Goal: Task Accomplishment & Management: Use online tool/utility

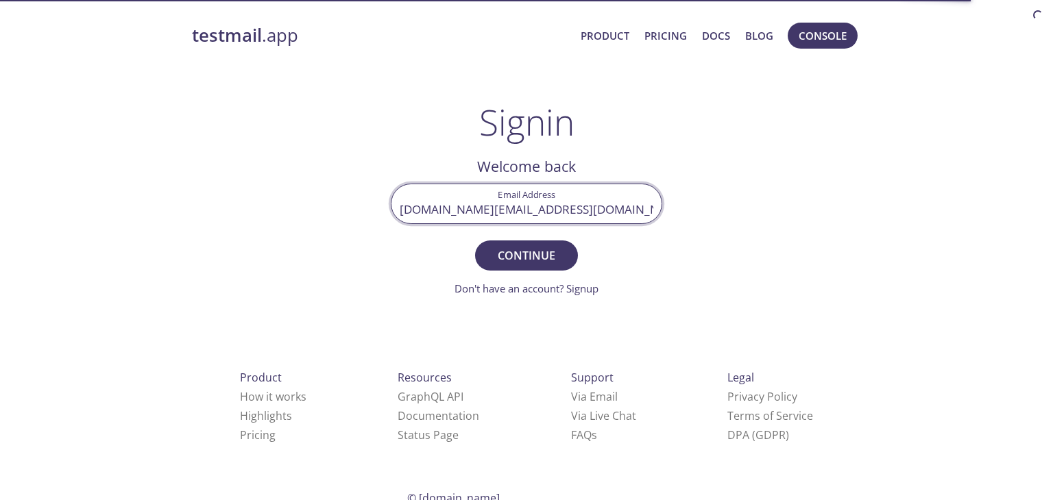
click at [533, 252] on span "Continue" at bounding box center [526, 255] width 73 height 19
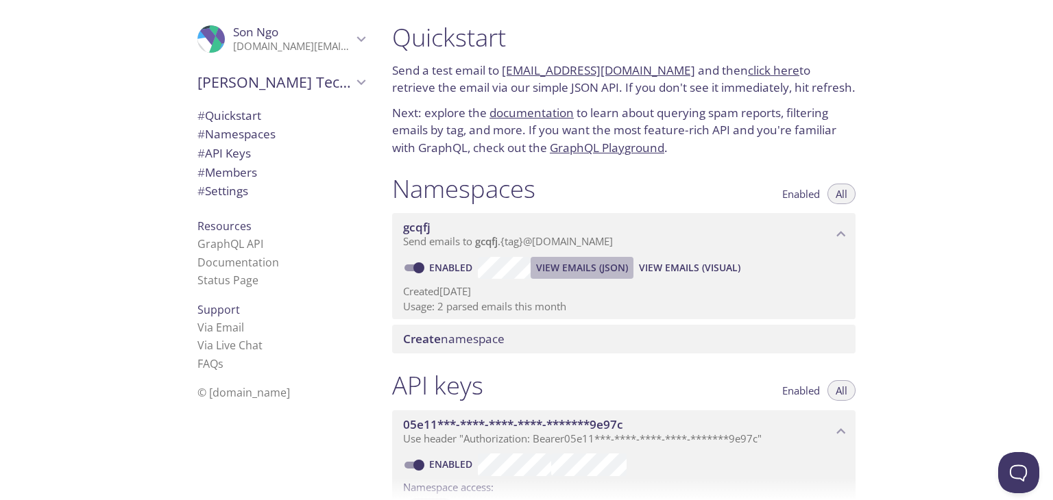
click at [601, 267] on span "View Emails (JSON)" at bounding box center [582, 268] width 92 height 16
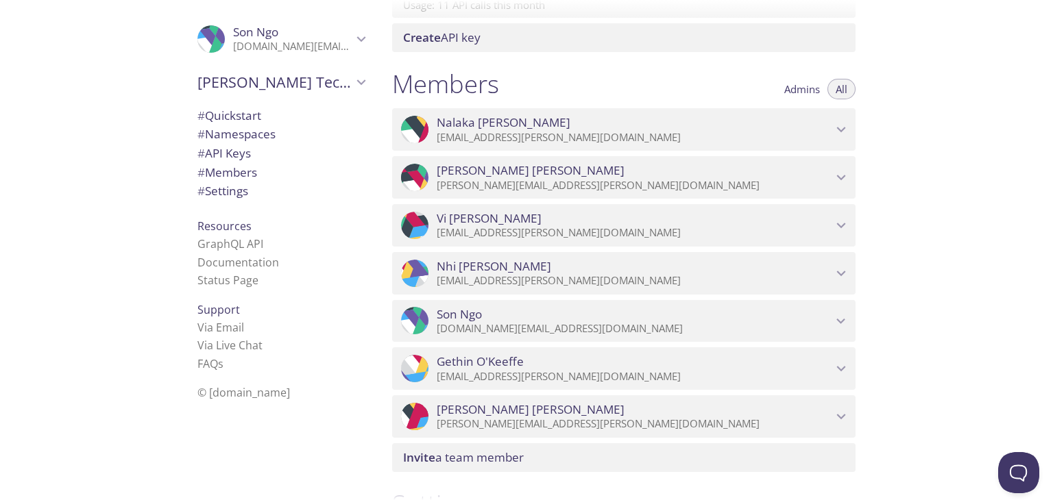
scroll to position [745, 0]
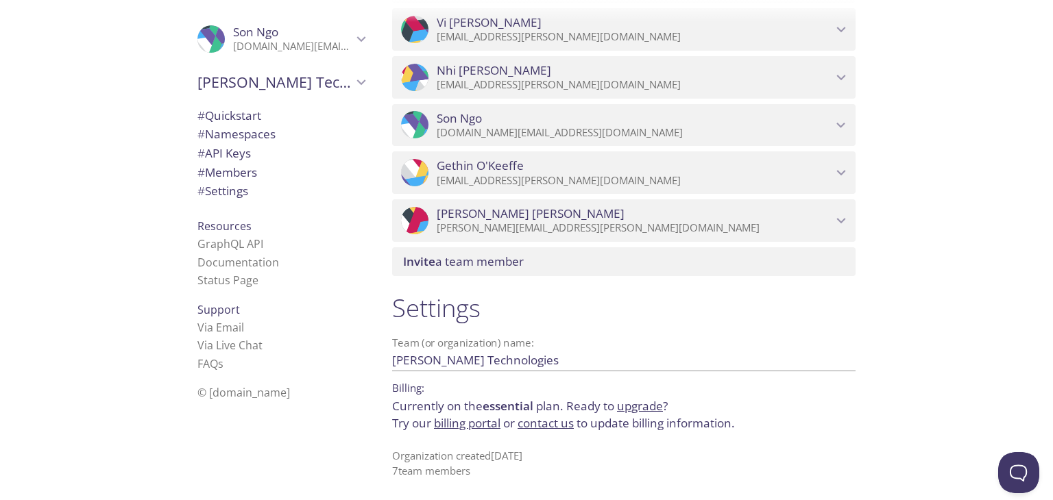
click at [548, 348] on div "Team (or organization) name: [PERSON_NAME] Technologies Save" at bounding box center [623, 355] width 463 height 34
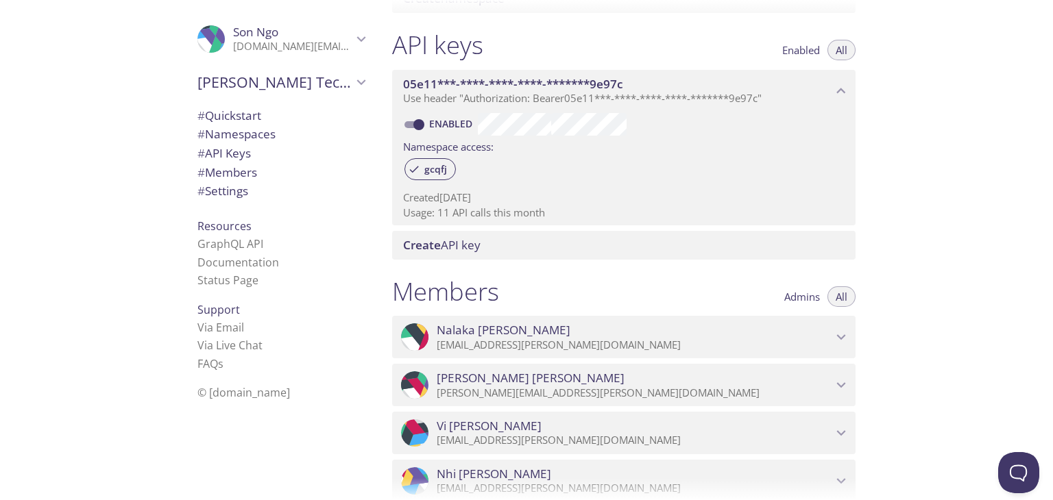
scroll to position [333, 0]
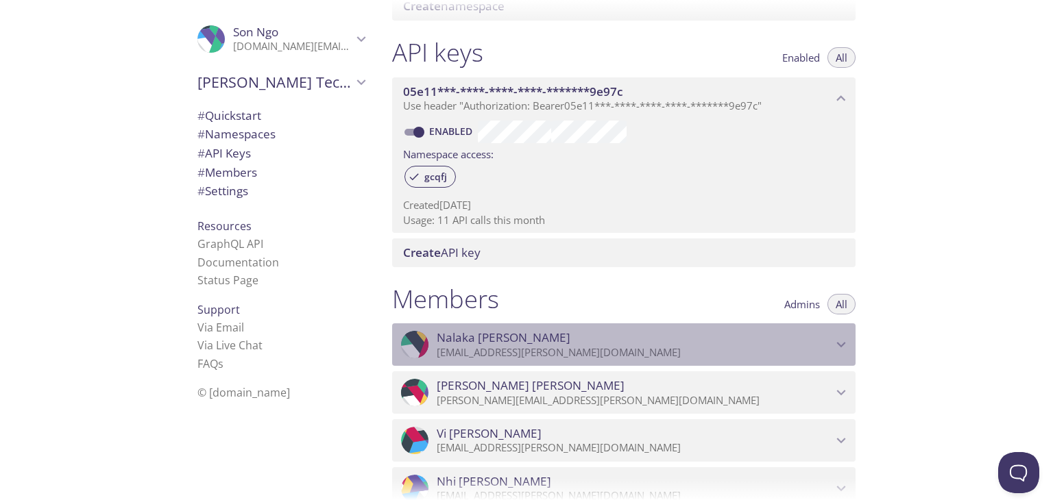
click at [841, 344] on icon "Nalaka Gooneratne" at bounding box center [841, 345] width 18 height 18
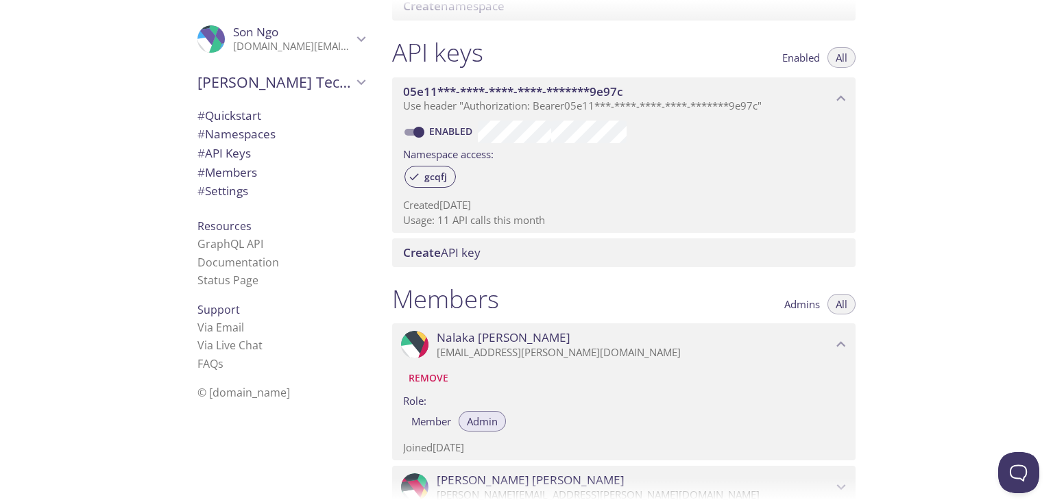
click at [842, 343] on icon "Nalaka Gooneratne" at bounding box center [841, 344] width 9 height 5
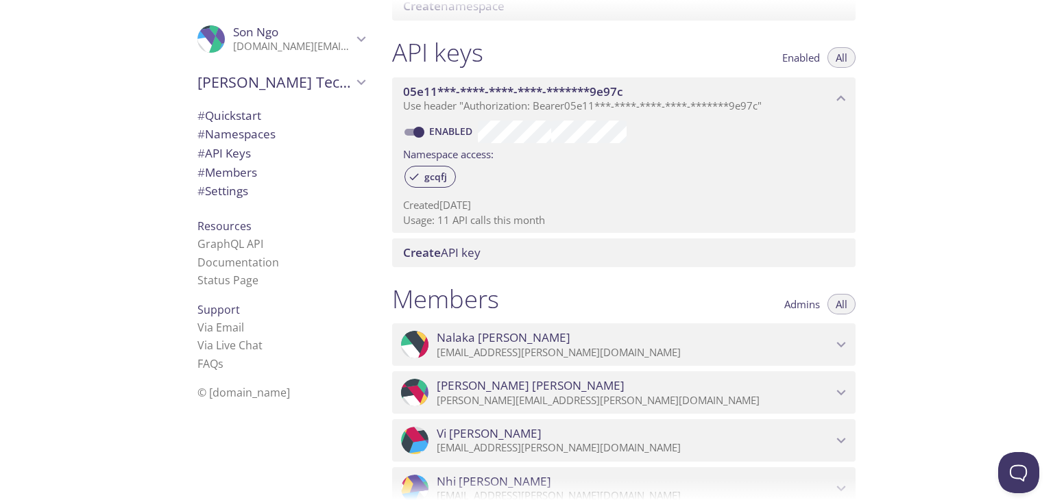
click at [844, 388] on icon "Luna Nguyen" at bounding box center [841, 393] width 18 height 18
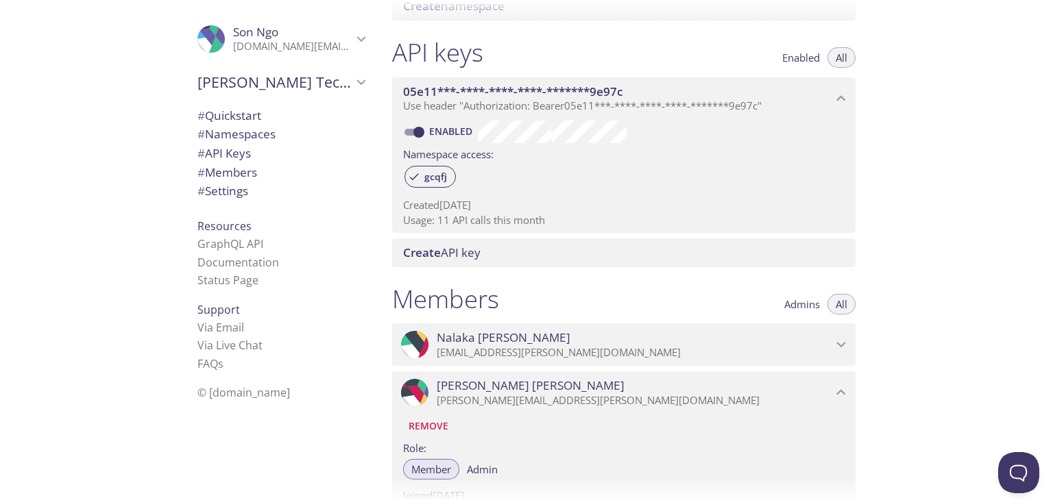
scroll to position [402, 0]
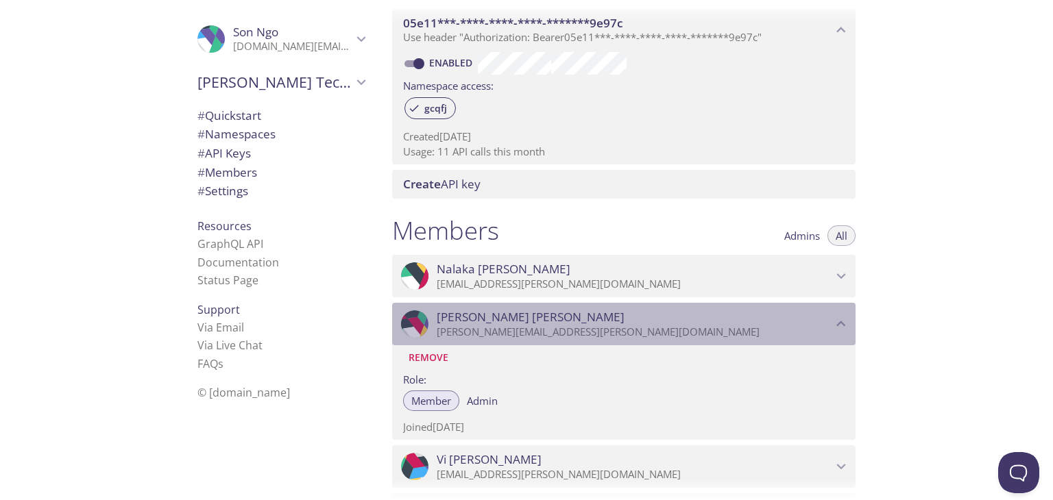
click at [839, 329] on icon "Luna Nguyen" at bounding box center [841, 324] width 18 height 18
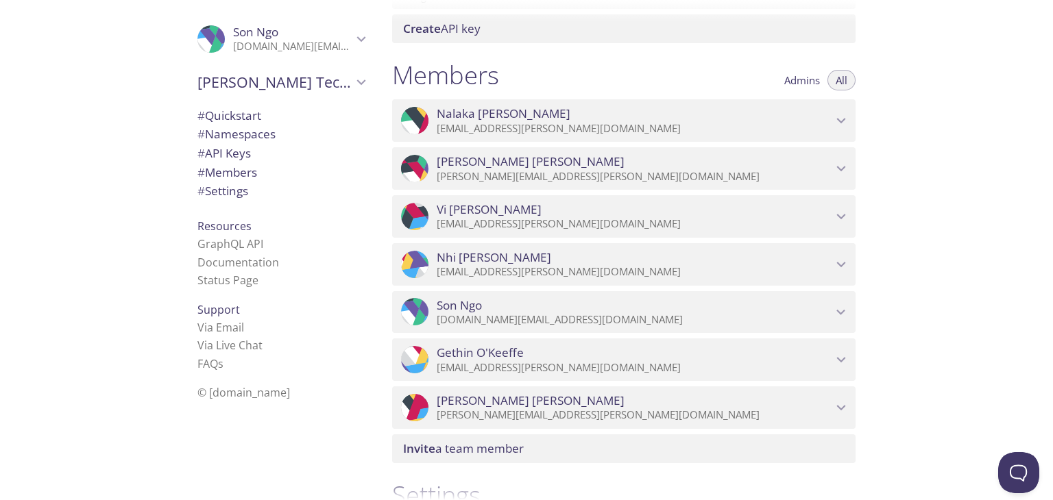
scroll to position [607, 0]
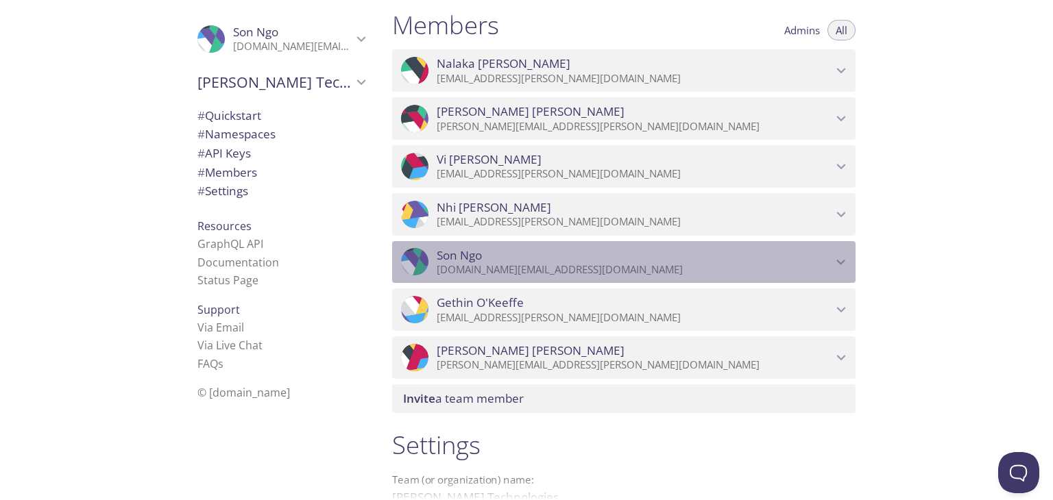
click at [843, 256] on icon "Son Ngo" at bounding box center [841, 263] width 18 height 18
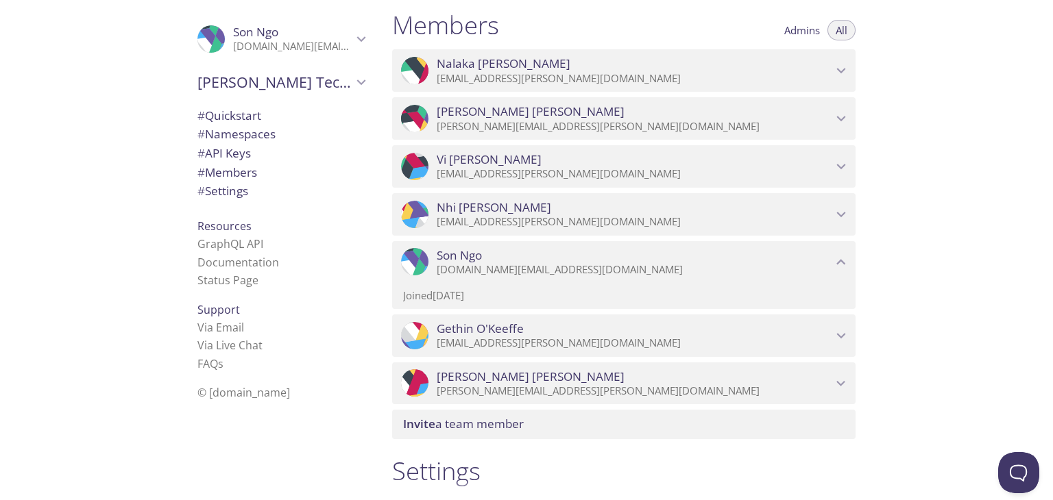
click at [843, 256] on icon "Son Ngo" at bounding box center [841, 263] width 18 height 18
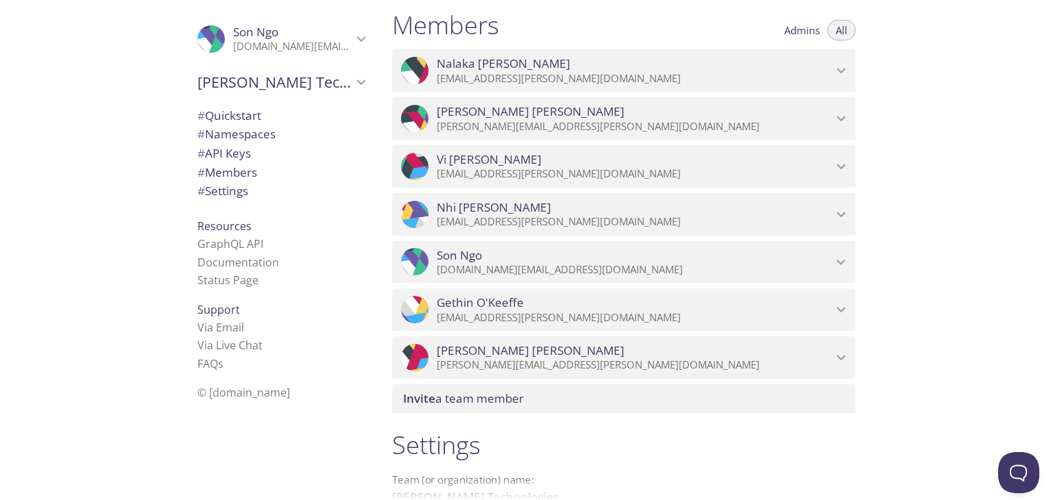
click at [843, 256] on icon "Son Ngo" at bounding box center [841, 263] width 18 height 18
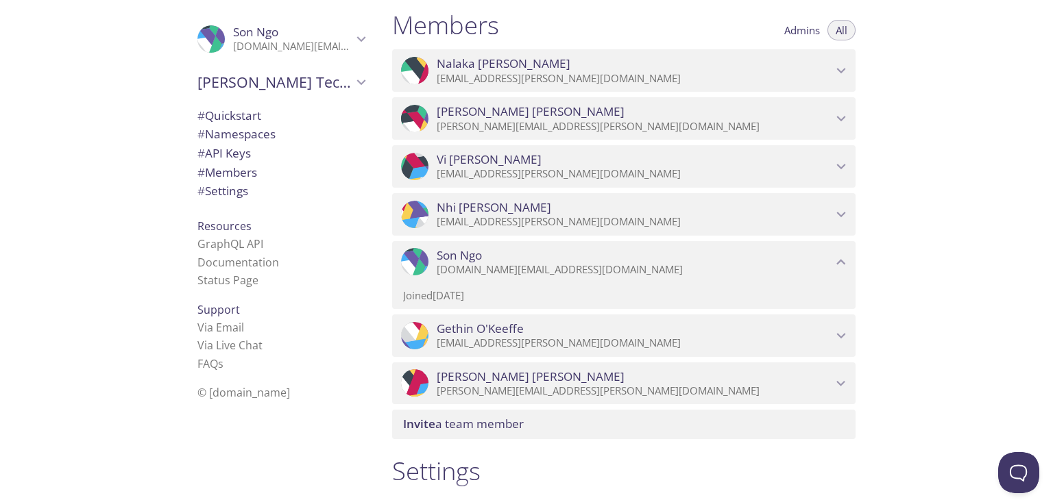
click at [843, 256] on icon "Son Ngo" at bounding box center [841, 263] width 18 height 18
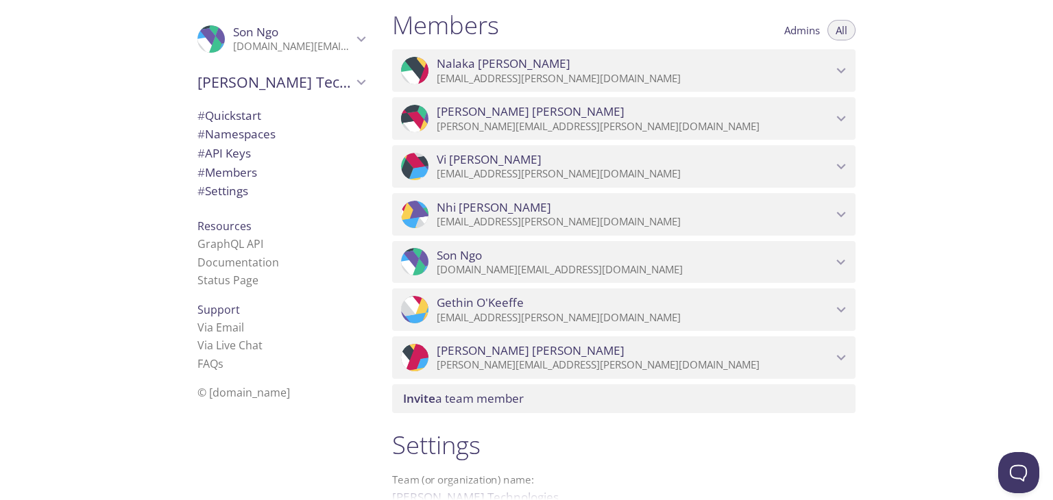
click at [845, 219] on icon "Nhi Dinh" at bounding box center [841, 215] width 18 height 18
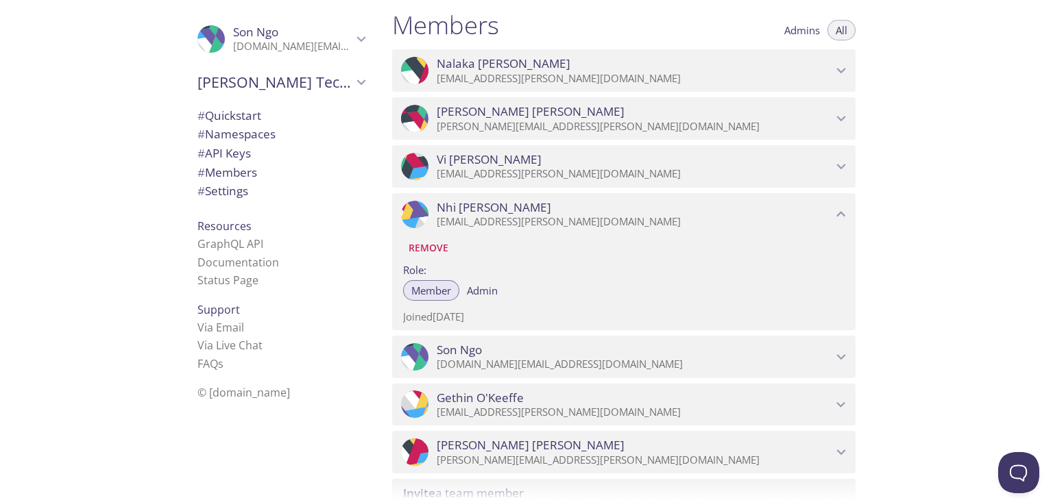
click at [845, 219] on icon "Nhi Dinh" at bounding box center [841, 215] width 18 height 18
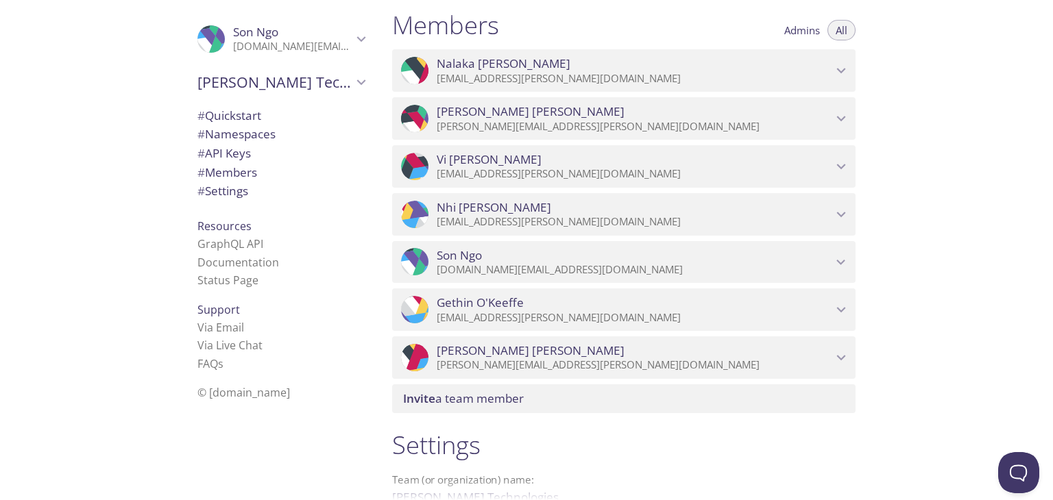
click at [849, 311] on icon "Gethin O'Keeffe" at bounding box center [841, 310] width 18 height 18
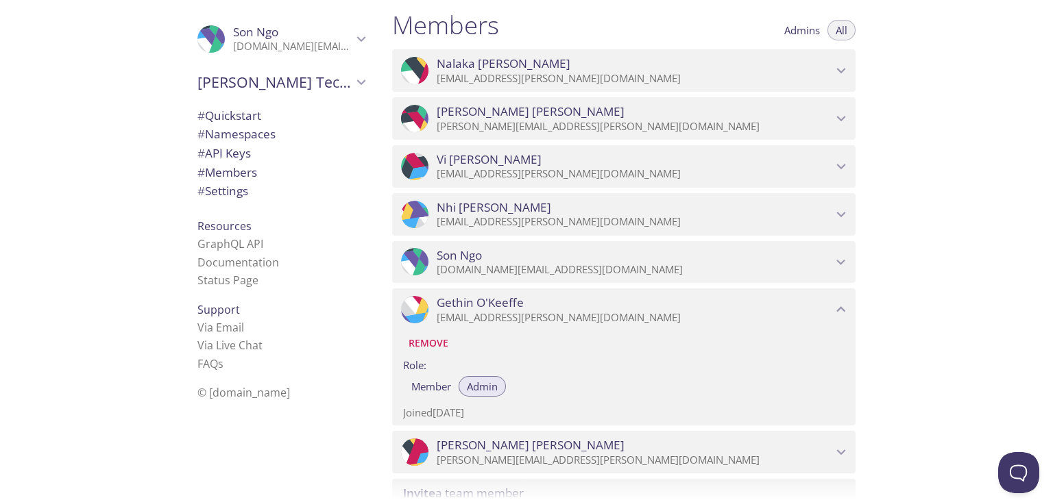
click at [849, 311] on icon "Gethin O'Keeffe" at bounding box center [841, 310] width 18 height 18
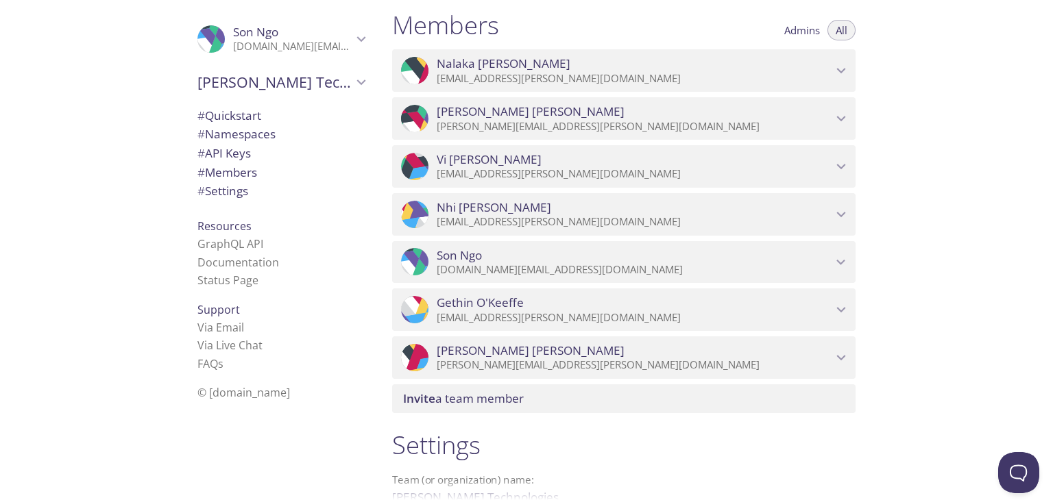
scroll to position [470, 0]
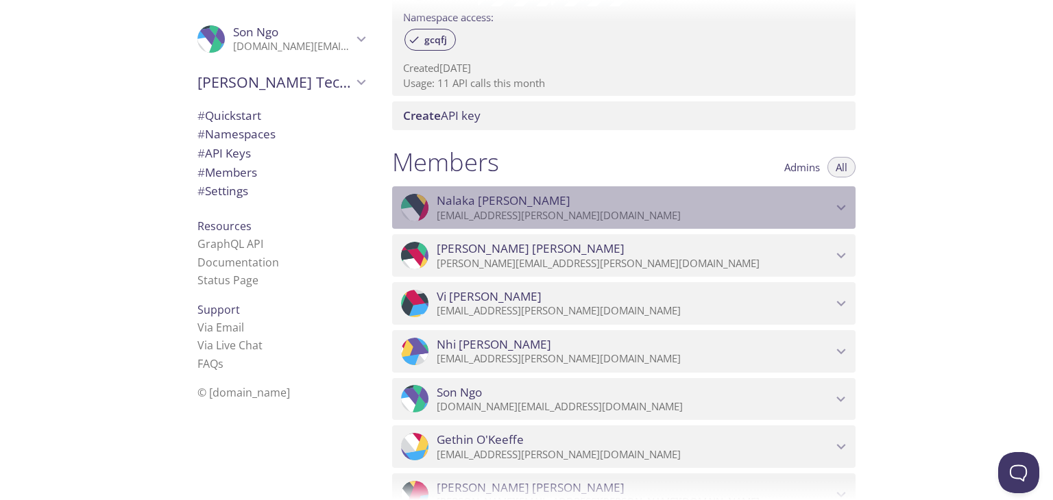
click at [842, 200] on icon "Nalaka Gooneratne" at bounding box center [841, 208] width 18 height 18
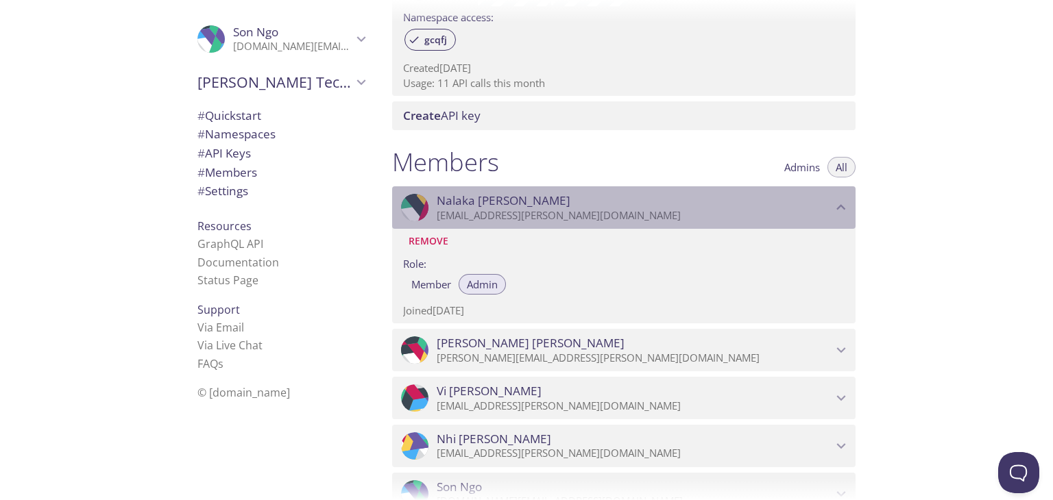
click at [842, 201] on icon "Nalaka Gooneratne" at bounding box center [841, 208] width 18 height 18
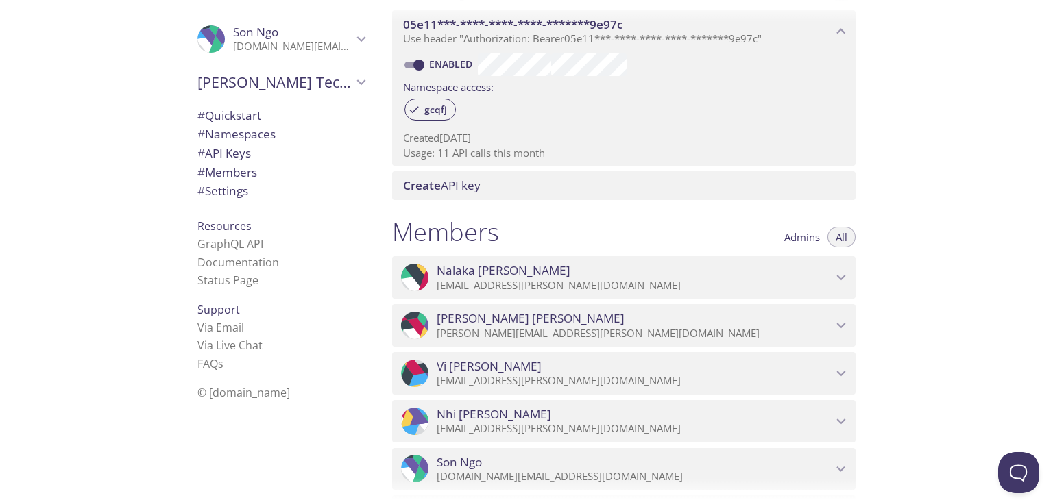
scroll to position [402, 0]
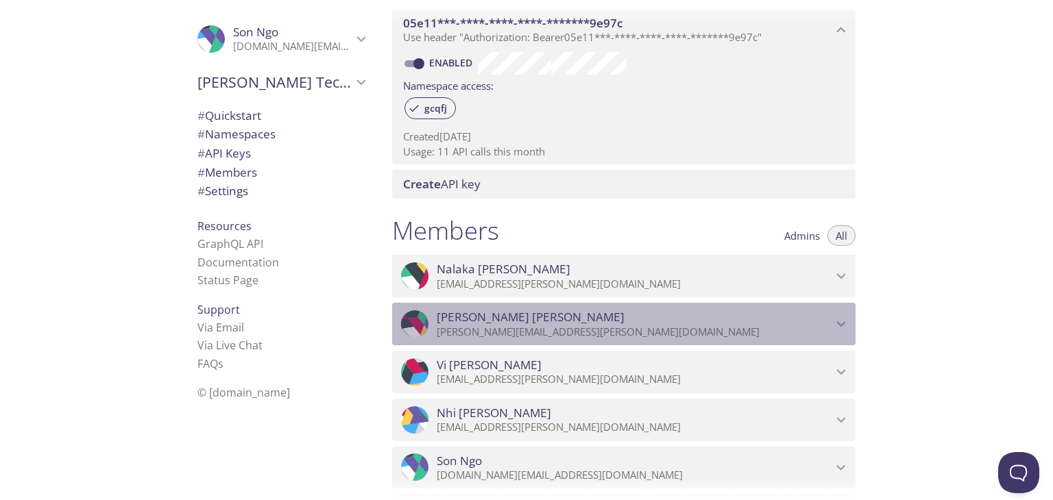
click at [845, 330] on icon "Luna Nguyen" at bounding box center [841, 324] width 18 height 18
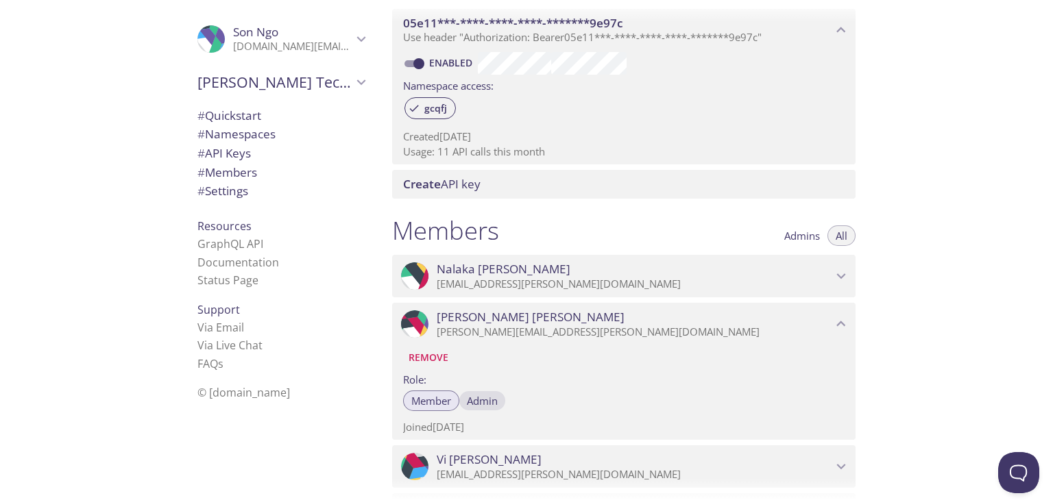
click at [476, 401] on span "Admin" at bounding box center [482, 401] width 31 height 0
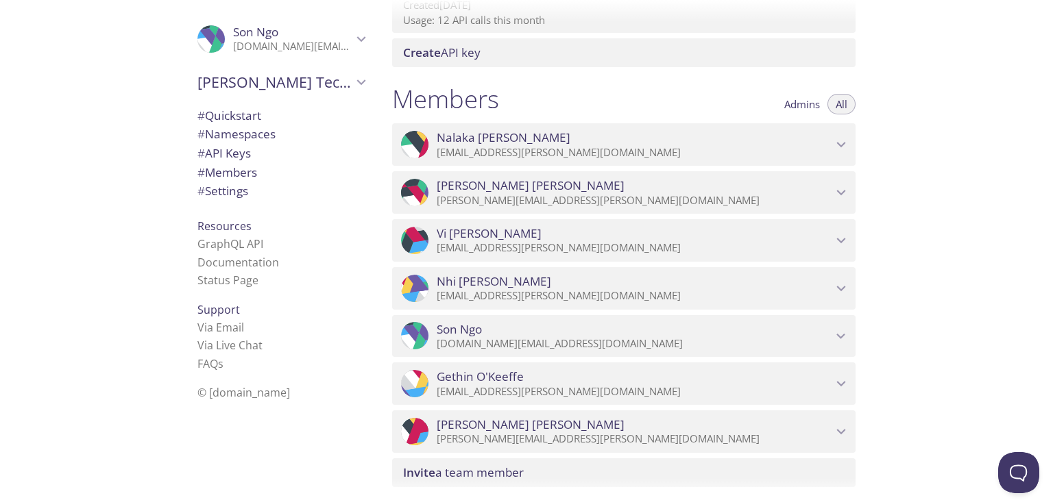
scroll to position [617, 0]
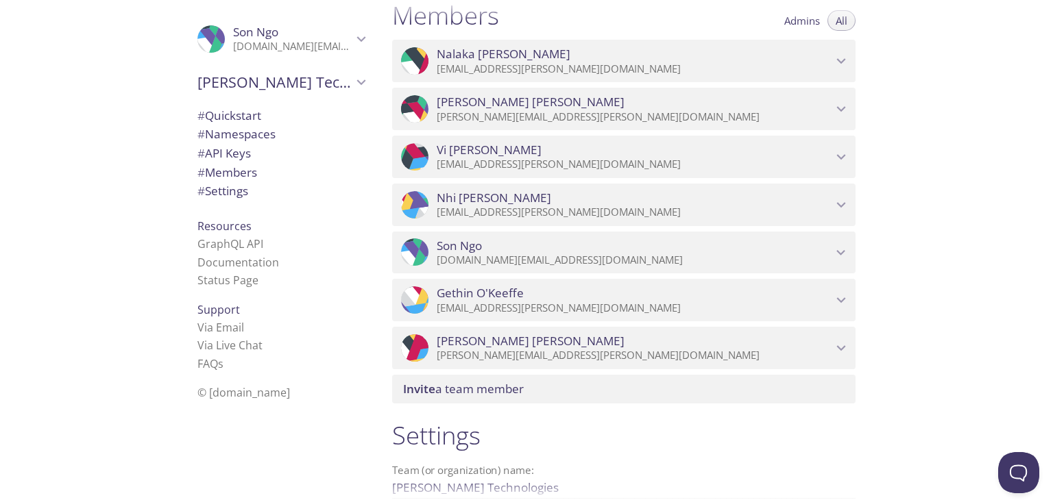
click at [847, 114] on icon "Luna Nguyen" at bounding box center [841, 109] width 18 height 18
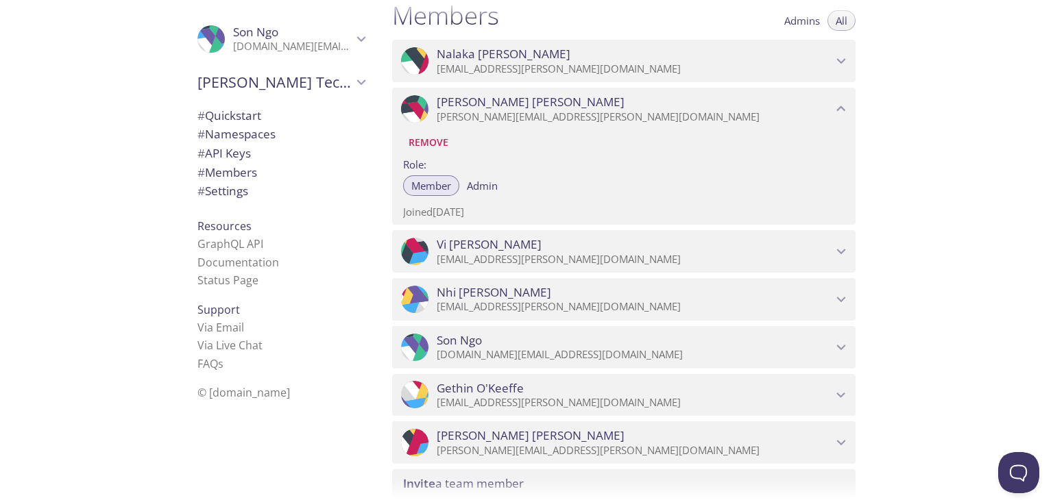
click at [947, 181] on div "Quickstart Send a test email to [EMAIL_ADDRESS][DOMAIN_NAME] and then click her…" at bounding box center [717, 250] width 672 height 500
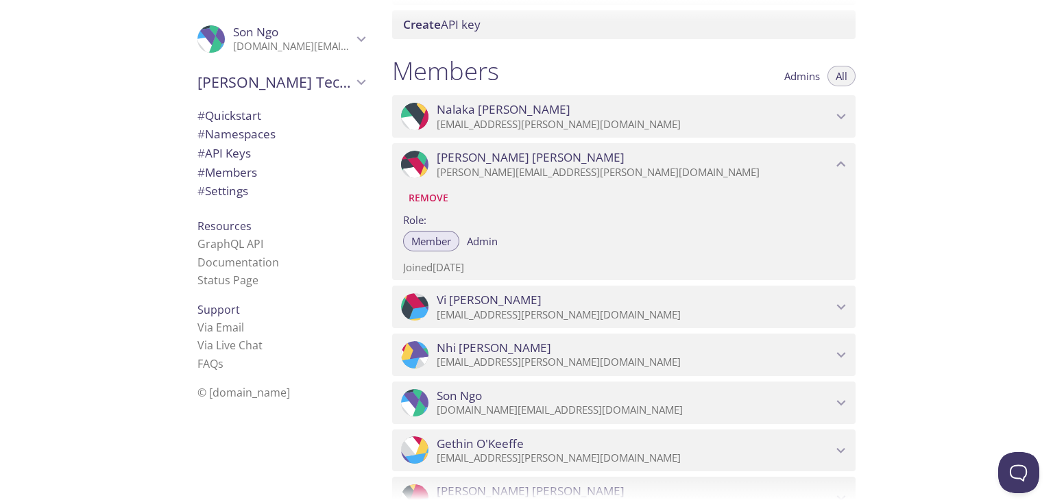
scroll to position [480, 0]
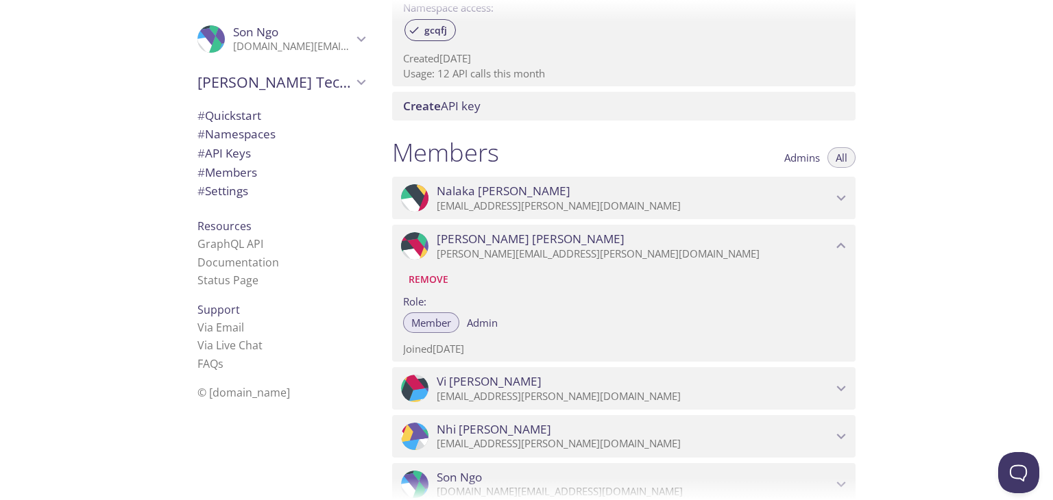
click at [812, 158] on span "Admins" at bounding box center [802, 158] width 36 height 0
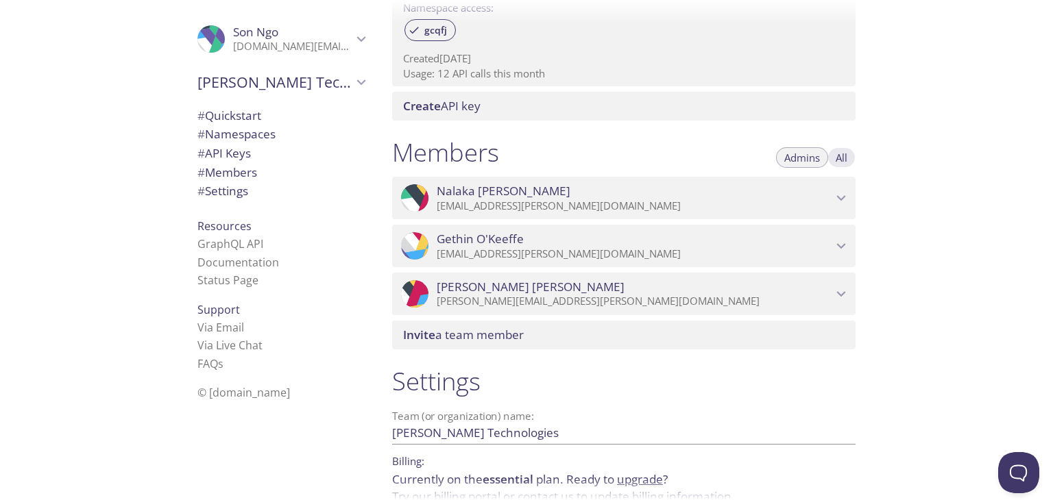
click at [847, 161] on button "All" at bounding box center [841, 157] width 28 height 21
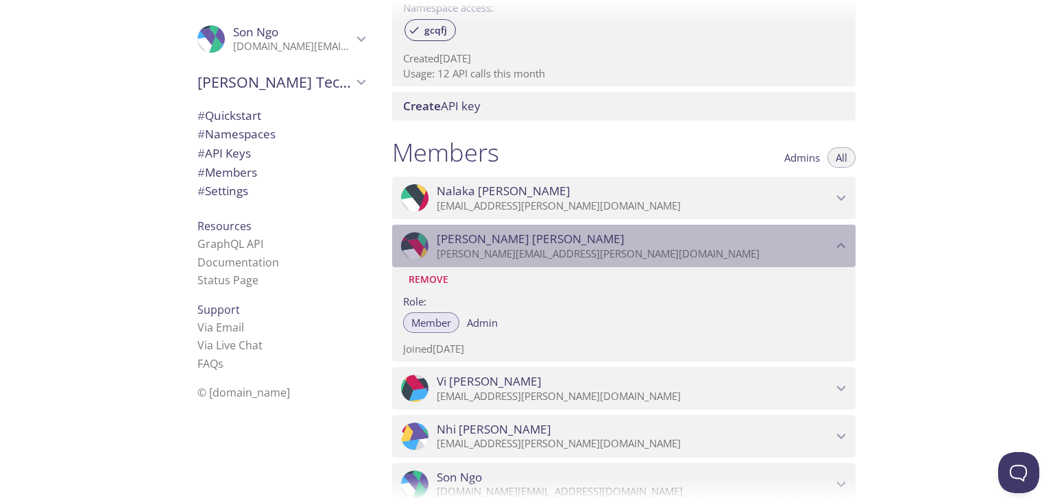
click at [836, 245] on icon "Luna Nguyen" at bounding box center [841, 246] width 18 height 18
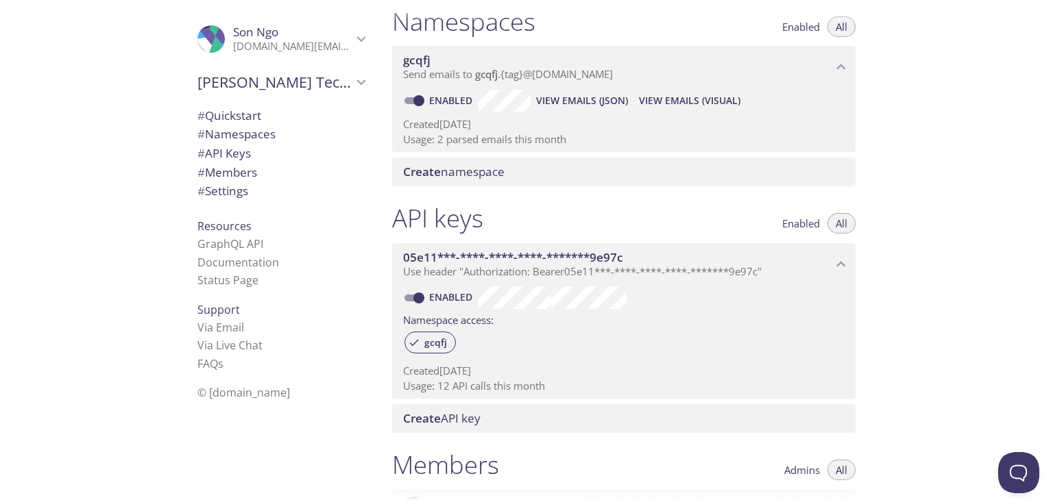
scroll to position [137, 0]
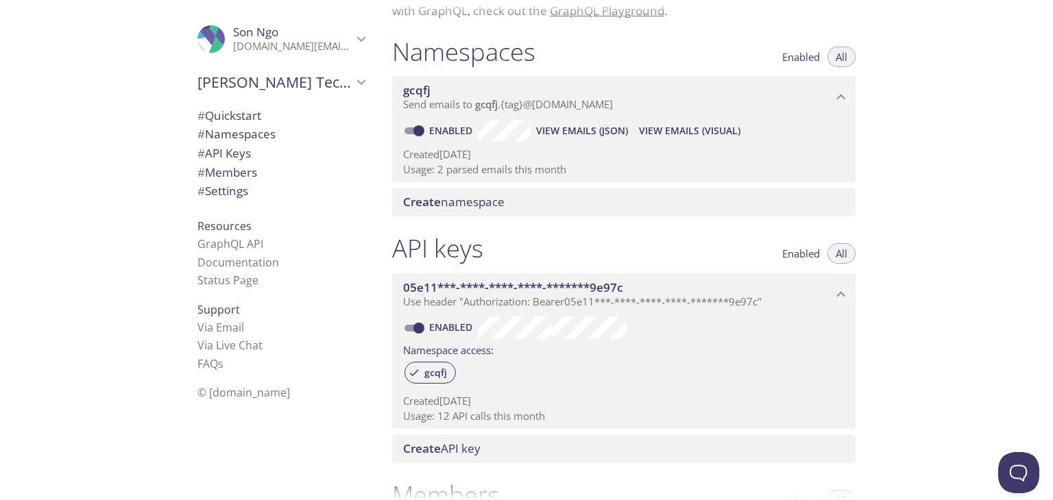
click at [603, 131] on span "View Emails (JSON)" at bounding box center [582, 131] width 92 height 16
